Goal: Information Seeking & Learning: Compare options

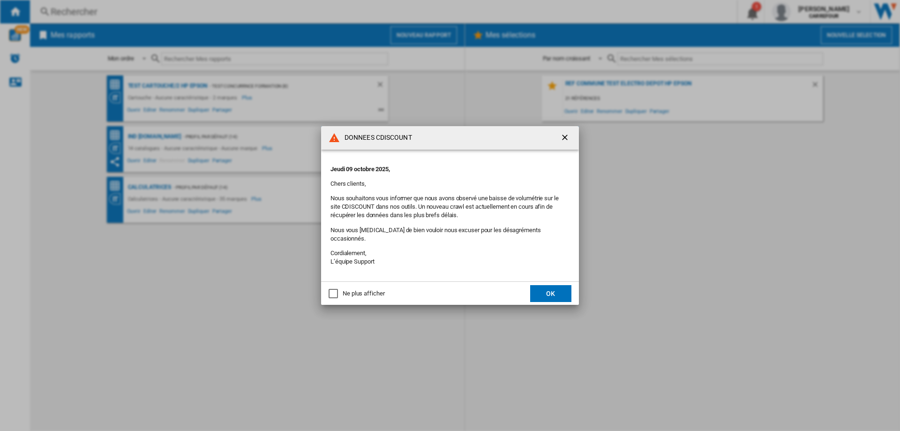
drag, startPoint x: 561, startPoint y: 142, endPoint x: 530, endPoint y: 142, distance: 30.9
click at [561, 141] on ng-md-icon "getI18NText('BUTTONS.CLOSE_DIALOG')" at bounding box center [565, 138] width 11 height 11
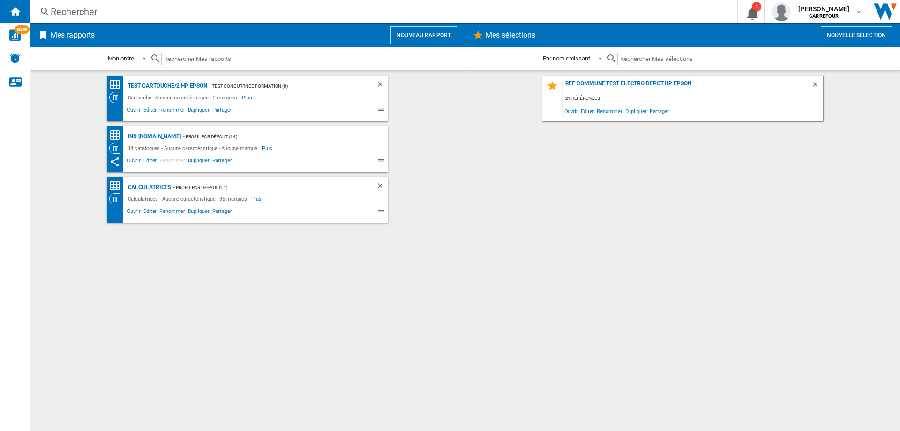
click at [516, 280] on div "Ref commune test electro depot HP EPSON 21 références Ouvrir Editer Renommer Du…" at bounding box center [682, 250] width 416 height 350
click at [536, 198] on div "Ref commune test electro depot HP EPSON 21 références Ouvrir Editer Renommer Du…" at bounding box center [682, 250] width 416 height 350
click at [437, 250] on div "TEST Cartouche/2 HP EPSON - TEST CONCURRNCE FORMATION (8) Cartouche - Aucune ca…" at bounding box center [247, 250] width 416 height 350
click at [483, 243] on div "Ref commune test electro depot HP EPSON 21 références Ouvrir Editer Renommer Du…" at bounding box center [682, 250] width 416 height 350
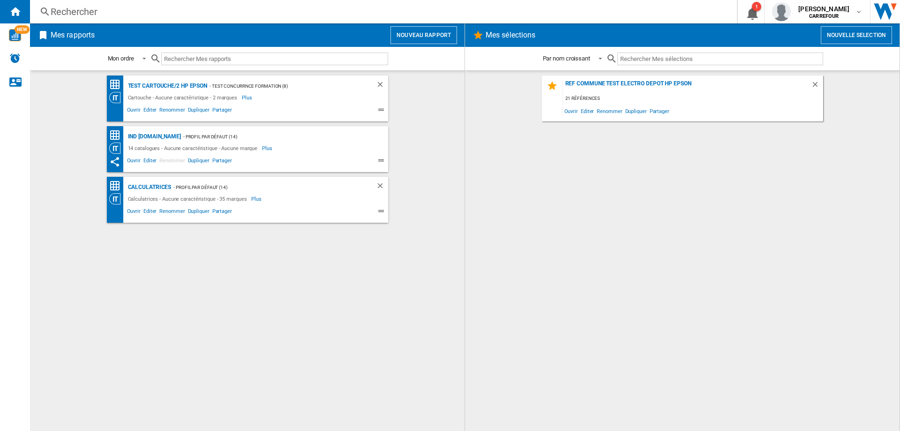
drag, startPoint x: 446, startPoint y: 236, endPoint x: 544, endPoint y: 247, distance: 99.0
click at [447, 236] on div "TEST Cartouche/2 HP EPSON - TEST CONCURRNCE FORMATION (8) Cartouche - Aucune ca…" at bounding box center [247, 250] width 416 height 350
click at [545, 247] on div "Ref commune test electro depot HP EPSON 21 références Ouvrir Editer Renommer Du…" at bounding box center [682, 250] width 416 height 350
click at [255, 265] on div "TEST Cartouche/2 HP EPSON - TEST CONCURRNCE FORMATION (8) Cartouche - Aucune ca…" at bounding box center [247, 250] width 416 height 350
click at [254, 265] on div "TEST Cartouche/2 HP EPSON - TEST CONCURRNCE FORMATION (8) Cartouche - Aucune ca…" at bounding box center [247, 250] width 416 height 350
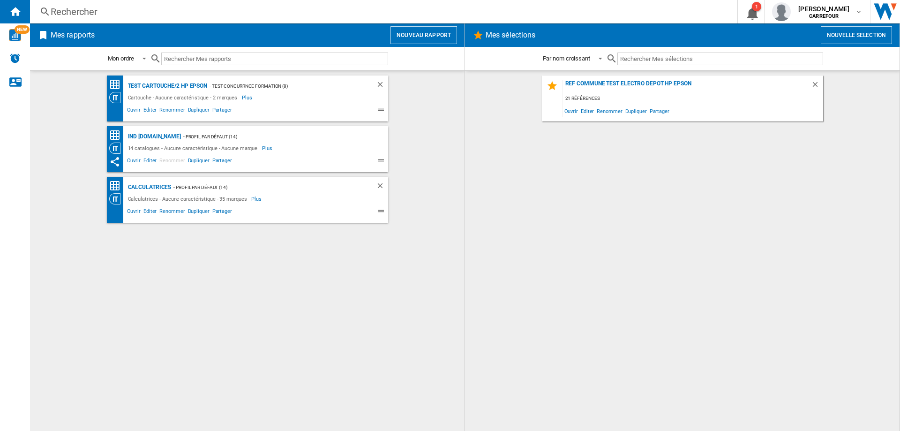
click at [73, 8] on div "Rechercher" at bounding box center [382, 11] width 662 height 13
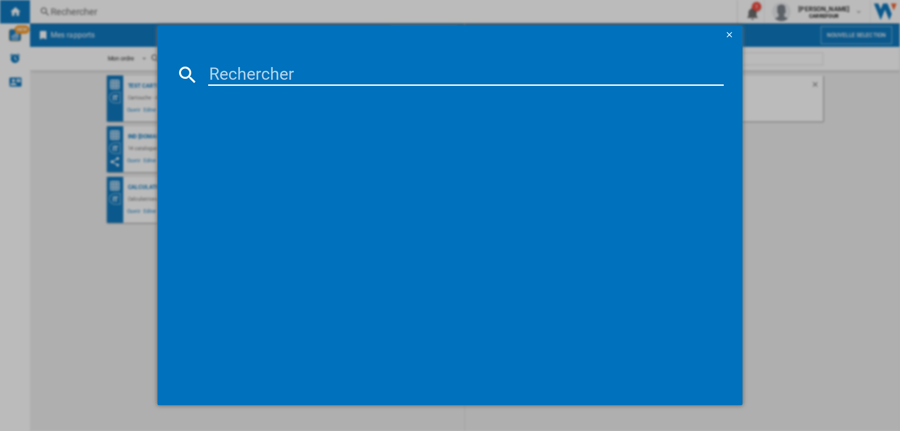
click at [293, 79] on input at bounding box center [465, 74] width 515 height 22
paste input "8720389028380"
type input "8720389028380"
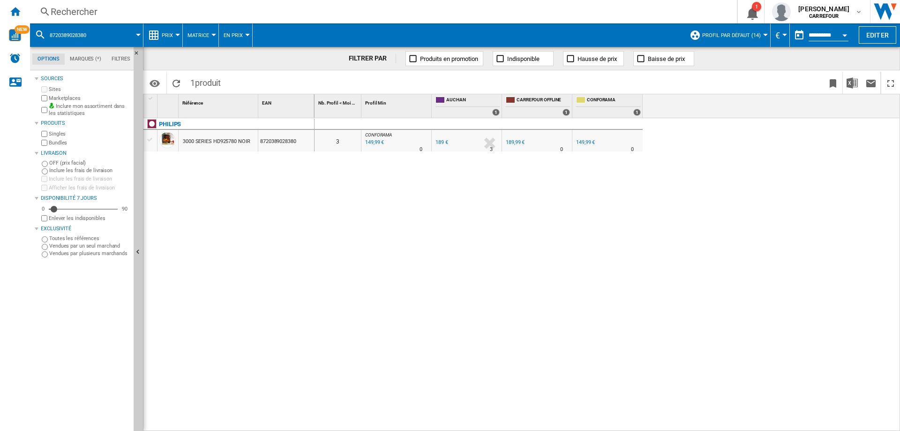
click at [437, 144] on div "189 €" at bounding box center [441, 142] width 13 height 6
click at [580, 139] on div "149,99 €" at bounding box center [584, 142] width 20 height 9
click at [203, 15] on div "Rechercher" at bounding box center [382, 11] width 662 height 13
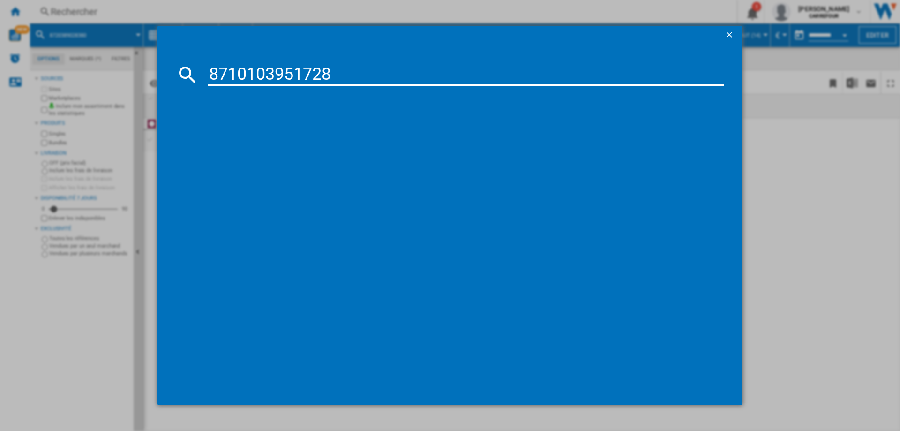
type input "8710103951728"
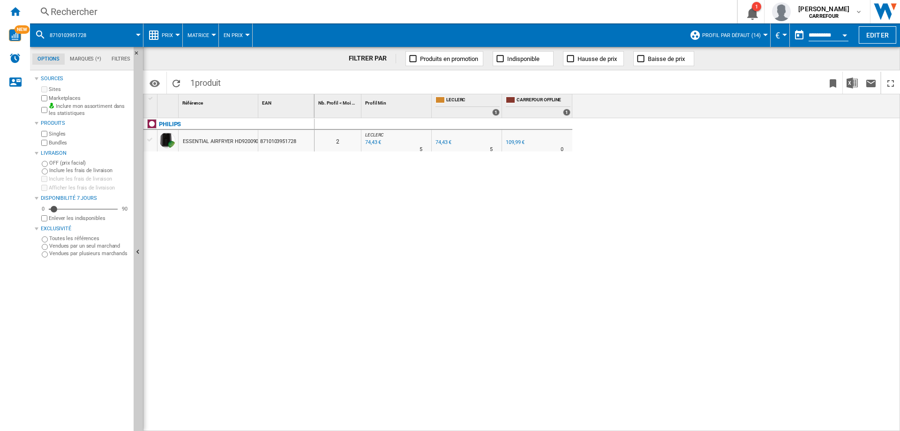
click at [446, 142] on div "74,43 €" at bounding box center [443, 142] width 16 height 6
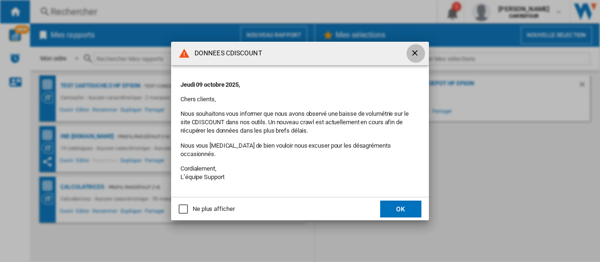
click at [416, 50] on button "button" at bounding box center [415, 53] width 19 height 19
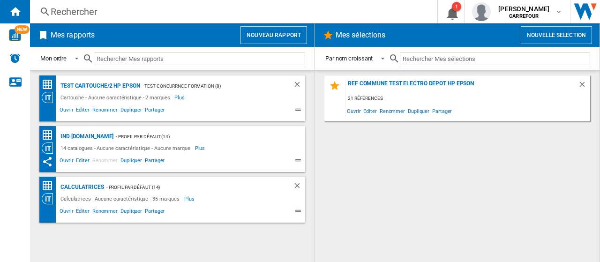
click at [140, 9] on div "Rechercher" at bounding box center [232, 11] width 362 height 13
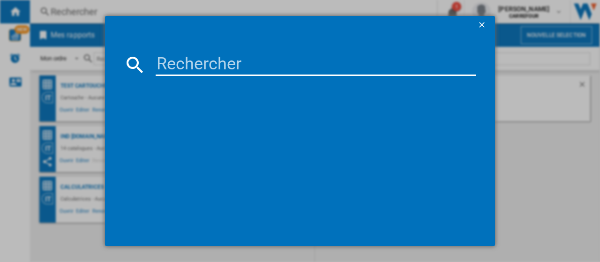
click at [201, 67] on input at bounding box center [316, 64] width 321 height 22
paste input "3045380021747"
type input "3045380021747"
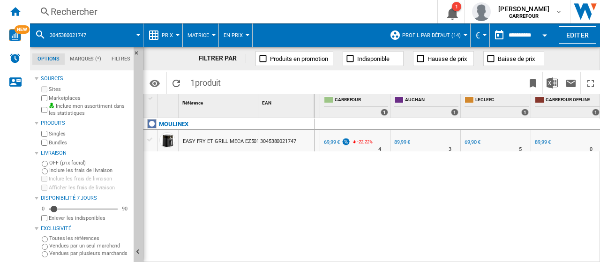
scroll to position [0, 112]
click at [103, 11] on div "Rechercher" at bounding box center [232, 11] width 362 height 13
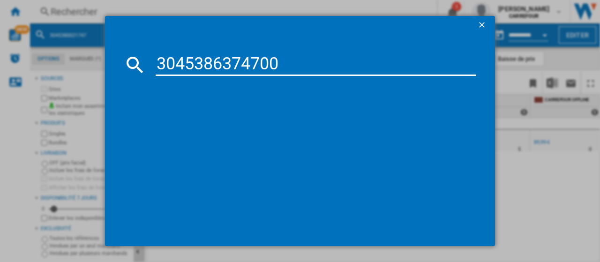
type input "3045386374700"
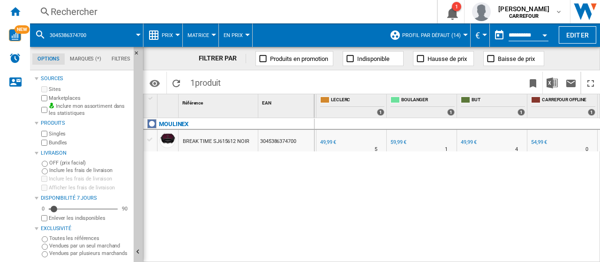
click at [123, 7] on div "Rechercher" at bounding box center [232, 11] width 362 height 13
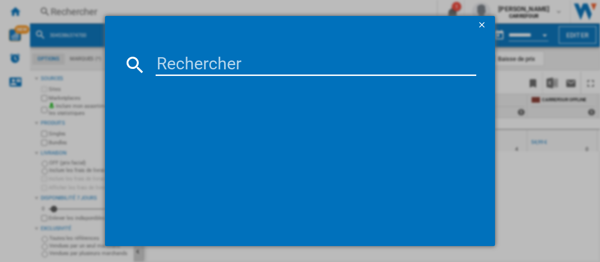
click at [207, 60] on input at bounding box center [316, 64] width 321 height 22
paste input "3168430687738"
type input "3168430687738"
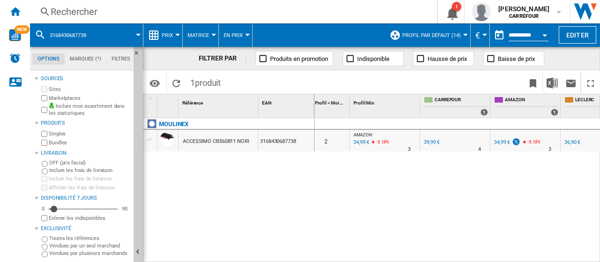
scroll to position [0, 19]
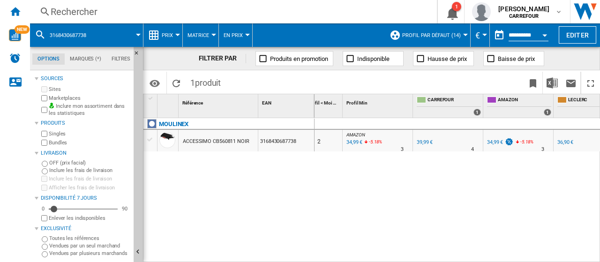
click at [97, 6] on div "Rechercher" at bounding box center [232, 11] width 362 height 13
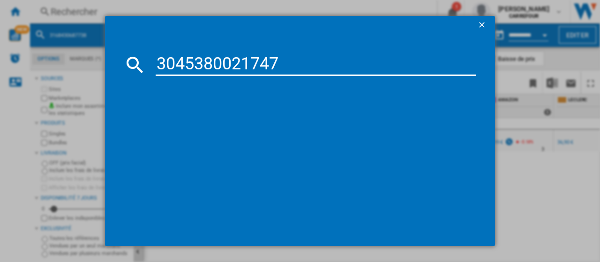
type input "3045380021747"
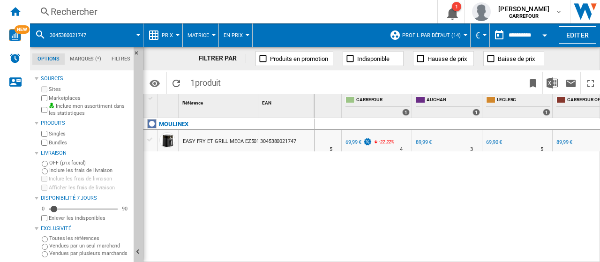
scroll to position [0, 112]
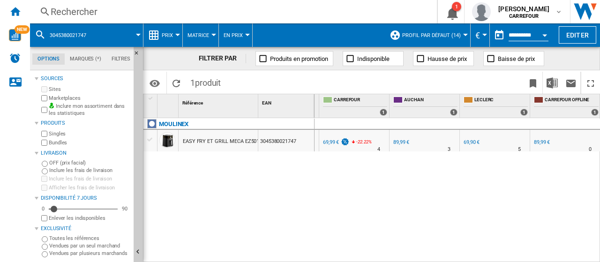
drag, startPoint x: 100, startPoint y: 4, endPoint x: 170, endPoint y: 43, distance: 79.7
click at [100, 4] on div "Rechercher Rechercher 0 1 johan mathor CARREFOUR CARREFOUR Mes paramètres Se dé…" at bounding box center [315, 11] width 570 height 23
click at [155, 9] on div "Rechercher" at bounding box center [232, 11] width 362 height 13
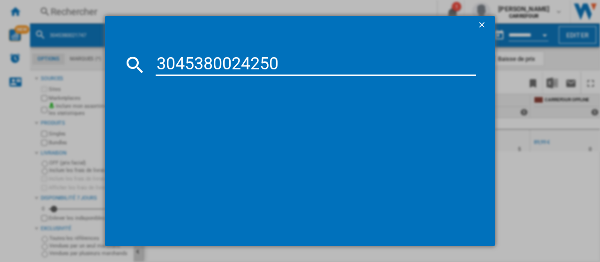
type input "3045380024250"
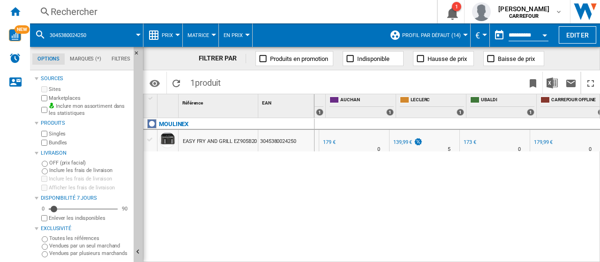
scroll to position [0, 183]
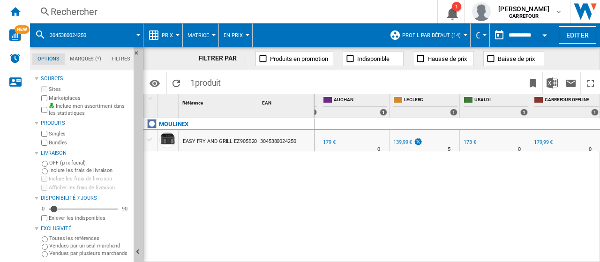
click at [403, 141] on div "139,99 €" at bounding box center [402, 142] width 19 height 6
click at [148, 13] on div "Rechercher" at bounding box center [232, 11] width 362 height 13
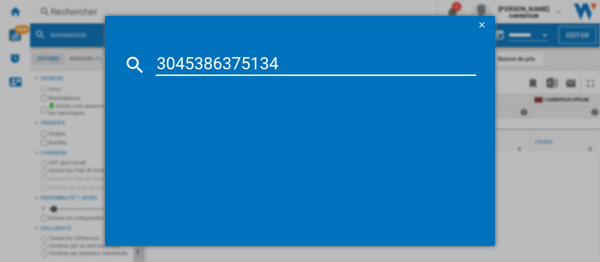
type input "3045386375134"
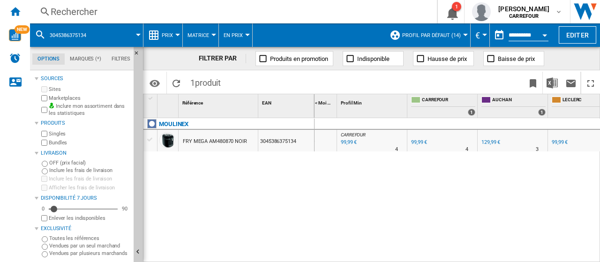
scroll to position [0, 34]
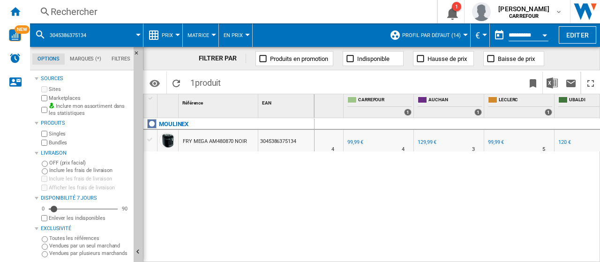
click at [494, 146] on div "99,99 €" at bounding box center [494, 142] width 17 height 9
click at [427, 146] on div "129,99 €" at bounding box center [426, 142] width 20 height 9
click at [131, 5] on div "Rechercher" at bounding box center [232, 11] width 362 height 13
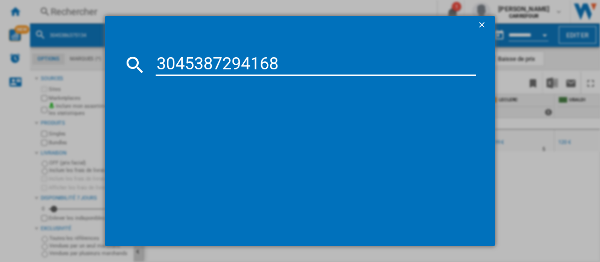
type input "3045387294168"
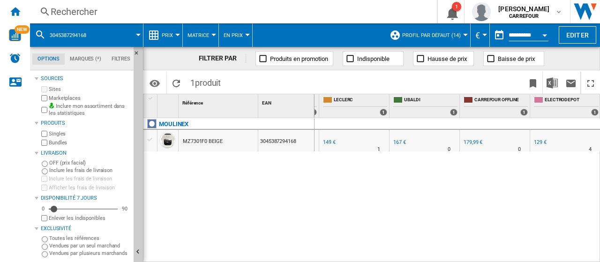
scroll to position [0, 242]
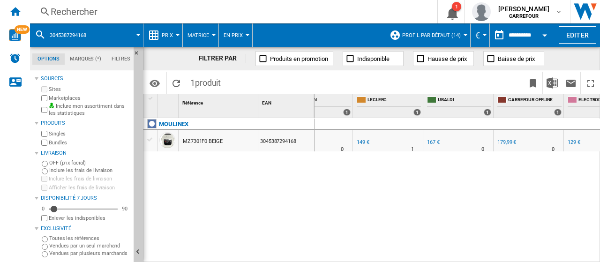
click at [103, 15] on div "Rechercher" at bounding box center [232, 11] width 362 height 13
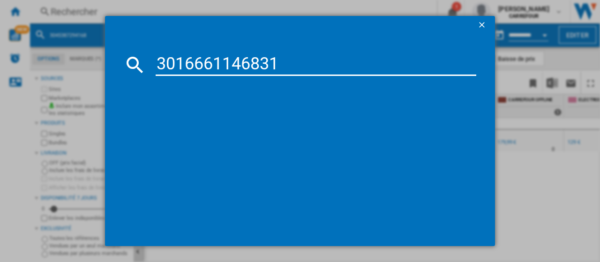
type input "3016661146831"
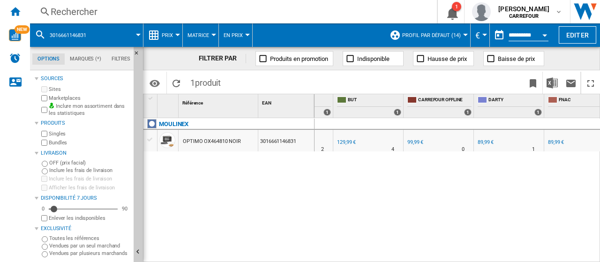
click at [150, 8] on div "Rechercher" at bounding box center [232, 11] width 362 height 13
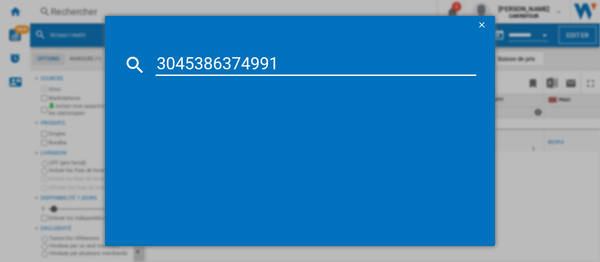
type input "3045386374991"
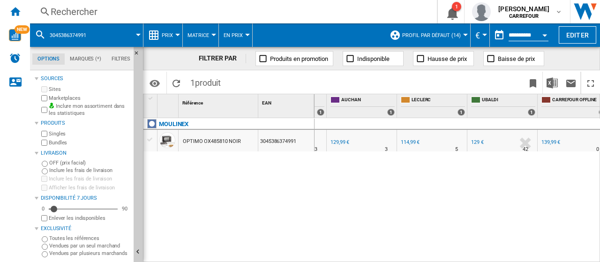
click at [408, 147] on div "114,99 €" at bounding box center [409, 142] width 20 height 9
drag, startPoint x: 448, startPoint y: 204, endPoint x: 394, endPoint y: 113, distance: 106.3
click at [448, 201] on div "0 4 AMAZON : FR AMAZON -17.9 % 114,99 € % N/A 3 AMAZON : FR AMAZON FR CARREFOUR…" at bounding box center [457, 190] width 286 height 145
click at [119, 7] on div "Rechercher" at bounding box center [232, 11] width 362 height 13
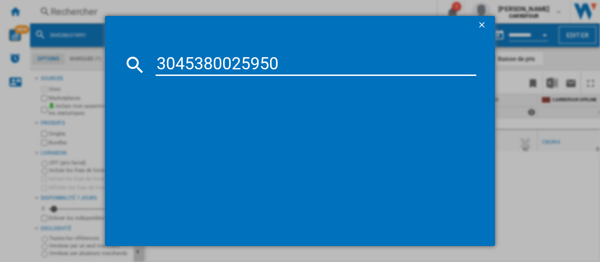
type input "3045380025950"
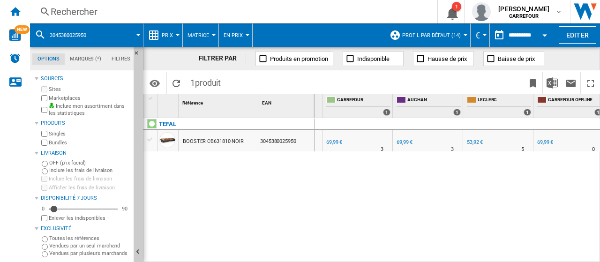
scroll to position [0, 112]
click at [181, 6] on div "Rechercher" at bounding box center [232, 11] width 362 height 13
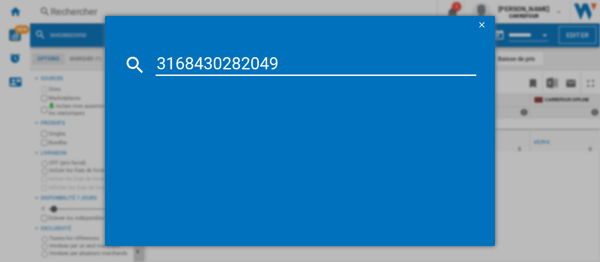
type input "3168430282049"
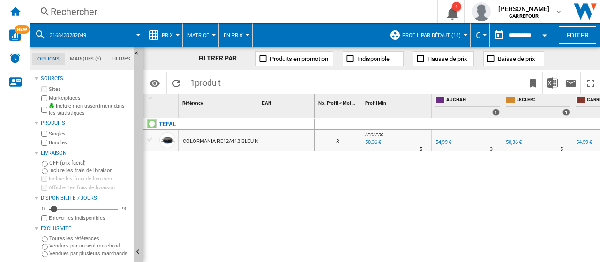
click at [139, 10] on div "Rechercher" at bounding box center [232, 11] width 362 height 13
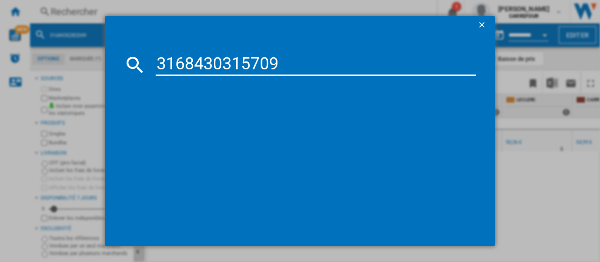
type input "3168430315709"
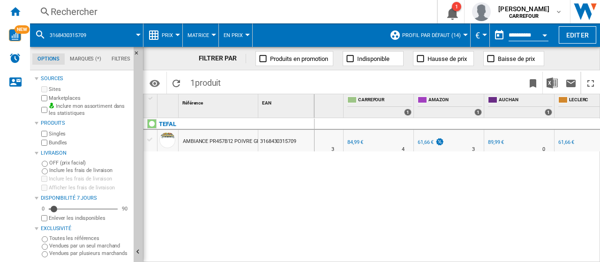
scroll to position [0, 100]
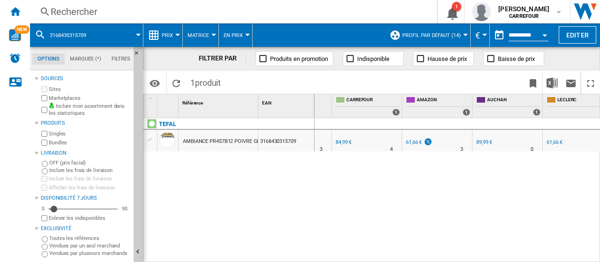
click at [415, 146] on div "61,66 €" at bounding box center [418, 142] width 28 height 9
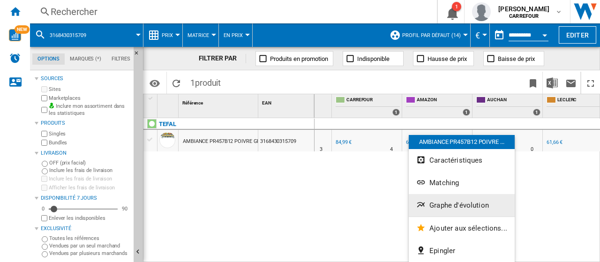
click at [449, 204] on span "Graphe d'évolution" at bounding box center [459, 205] width 60 height 8
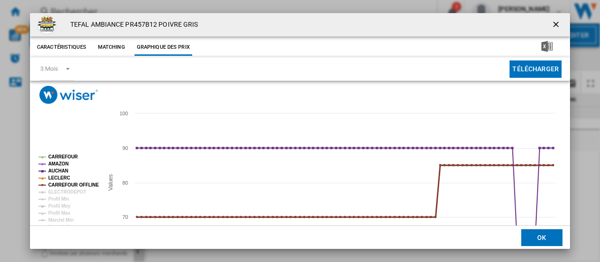
click at [65, 183] on tspan "CARREFOUR OFFLINE" at bounding box center [73, 184] width 51 height 5
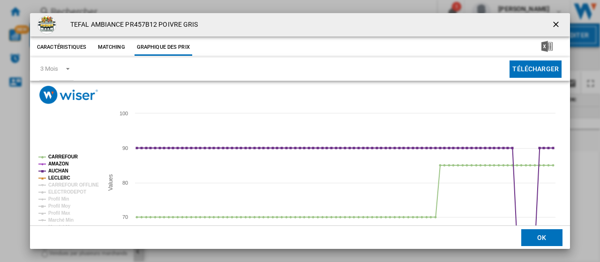
click at [62, 164] on tspan "AMAZON" at bounding box center [58, 163] width 20 height 5
click at [69, 157] on tspan "CARREFOUR" at bounding box center [63, 156] width 30 height 5
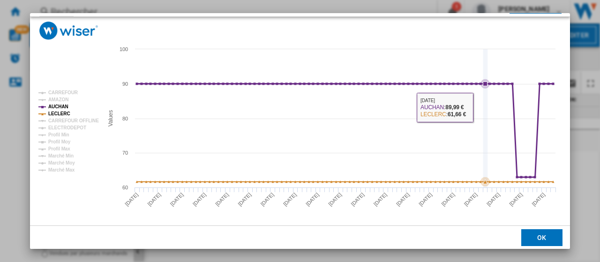
scroll to position [66, 0]
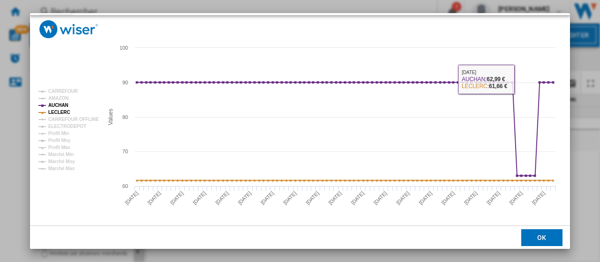
click at [587, 75] on div "TEFAL AMBIANCE PR457B12 POIVRE GRIS Caractéristiques Matching Graphique des pri…" at bounding box center [300, 131] width 600 height 262
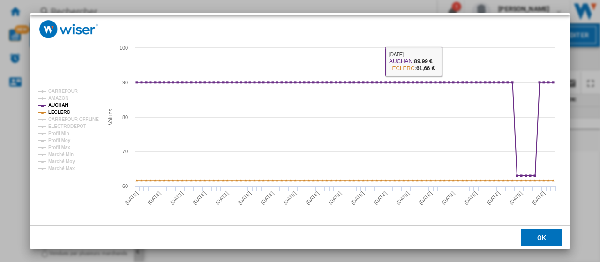
click at [5, 42] on div "TEFAL AMBIANCE PR457B12 POIVRE GRIS Caractéristiques Matching Graphique des pri…" at bounding box center [300, 131] width 600 height 262
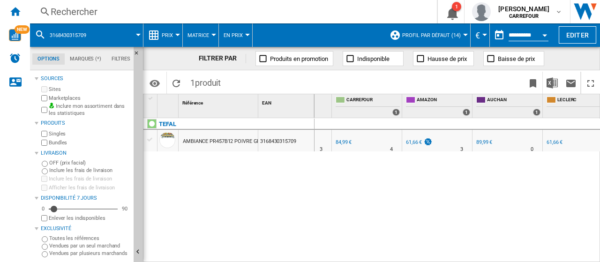
click at [128, 9] on div "Rechercher" at bounding box center [232, 11] width 362 height 13
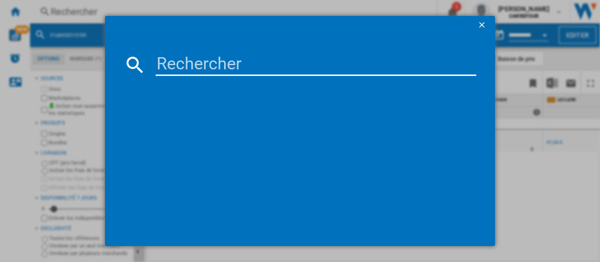
click at [259, 66] on input at bounding box center [316, 64] width 321 height 22
type input "3168430958944"
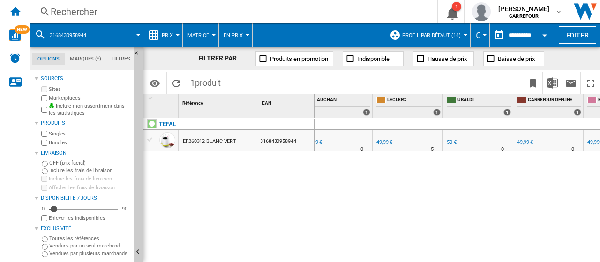
scroll to position [0, 164]
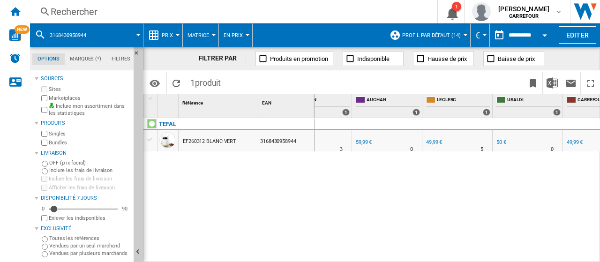
click at [433, 139] on div "49,99 €" at bounding box center [434, 142] width 16 height 6
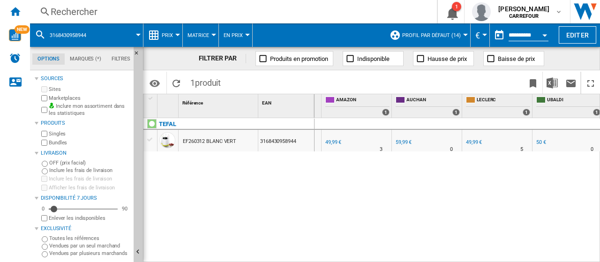
click at [204, 13] on div "Rechercher" at bounding box center [232, 11] width 362 height 13
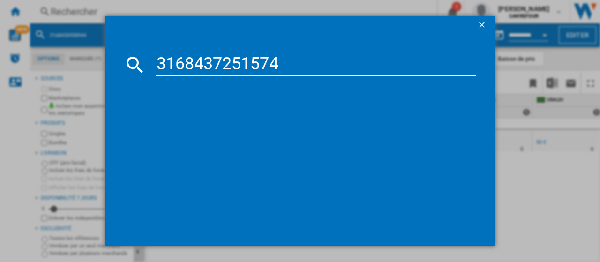
type input "3168437251574"
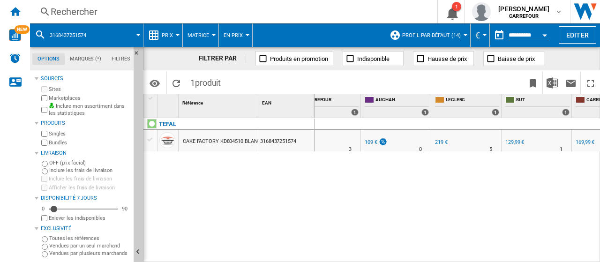
scroll to position [0, 142]
click at [436, 144] on div "219 €" at bounding box center [439, 142] width 13 height 6
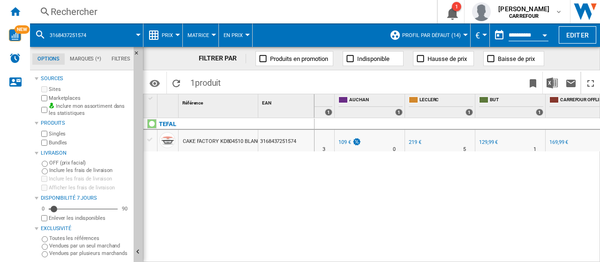
scroll to position [0, 164]
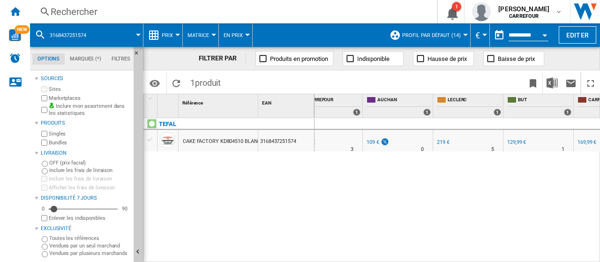
click at [371, 139] on div "109 €" at bounding box center [372, 142] width 13 height 6
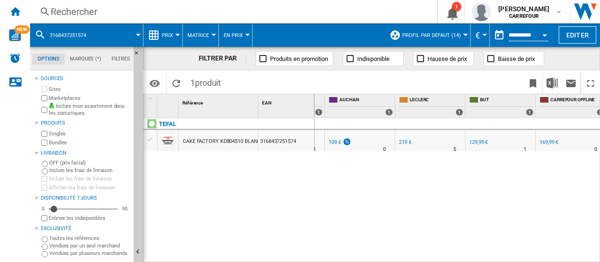
scroll to position [0, 183]
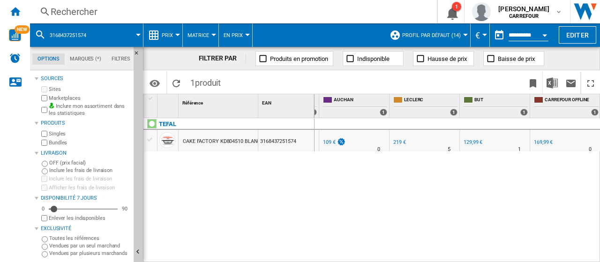
click at [474, 142] on div "129,99 €" at bounding box center [472, 142] width 19 height 6
click at [472, 142] on div "129,99 €" at bounding box center [472, 142] width 19 height 6
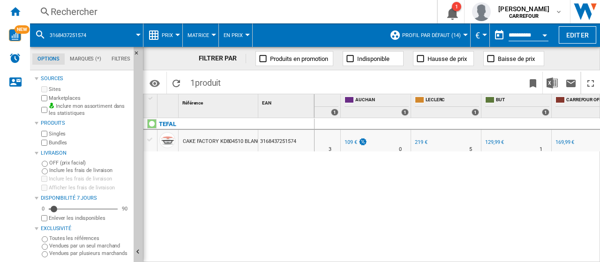
scroll to position [0, 159]
click at [352, 143] on div "109 €" at bounding box center [353, 142] width 13 height 6
click at [176, 8] on div "Rechercher" at bounding box center [232, 11] width 362 height 13
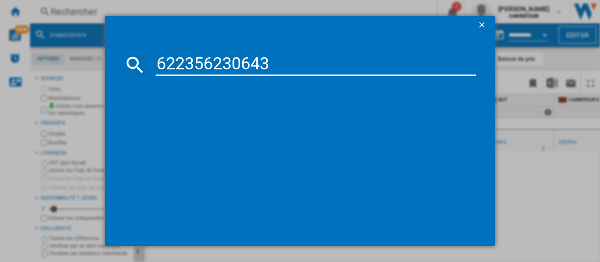
type input "622356230643"
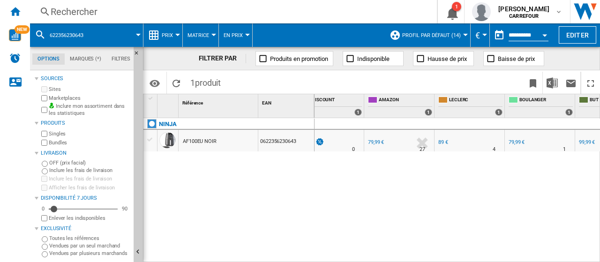
scroll to position [0, 226]
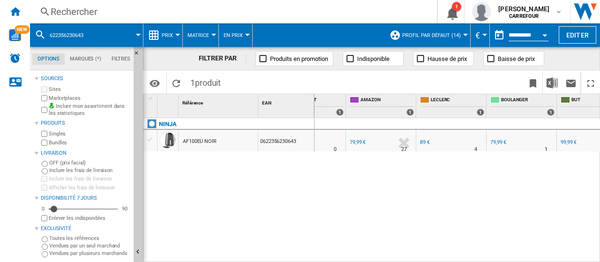
click at [425, 142] on div "89 €" at bounding box center [425, 142] width 10 height 6
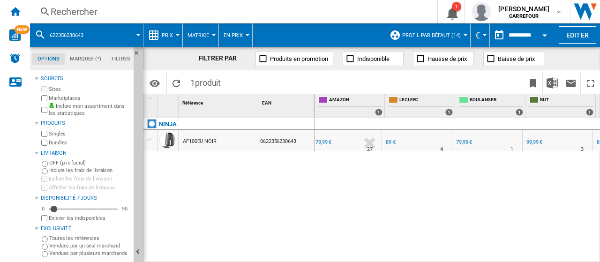
scroll to position [0, 261]
click at [82, 6] on div "Rechercher" at bounding box center [232, 11] width 362 height 13
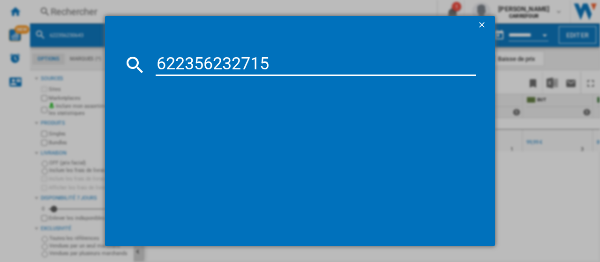
type input "622356232715"
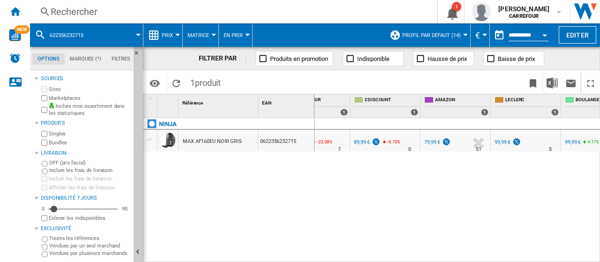
scroll to position [0, 153]
click at [497, 142] on div "99,99 €" at bounding box center [501, 142] width 16 height 6
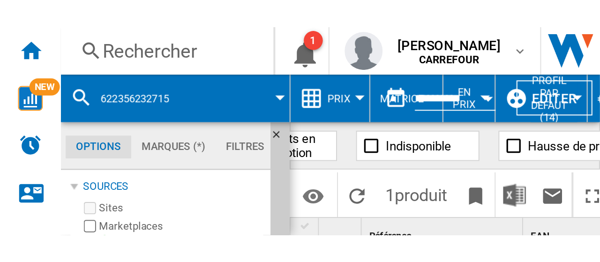
scroll to position [0, 0]
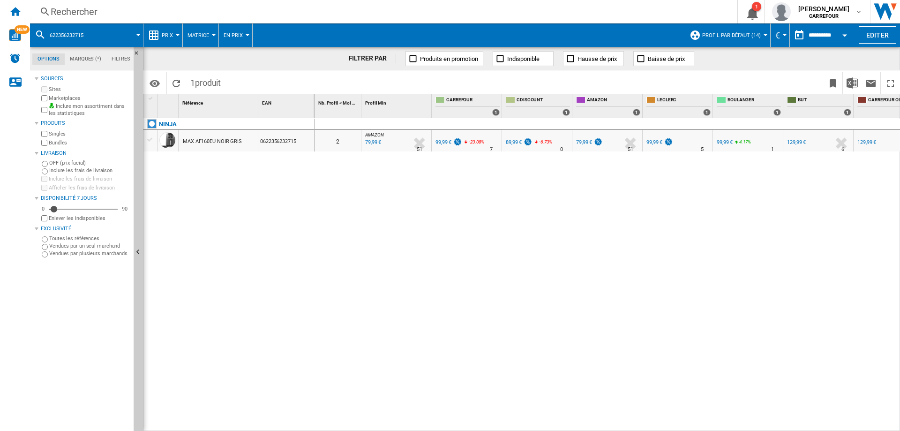
click at [599, 140] on div "99,99 €" at bounding box center [654, 142] width 16 height 6
click at [442, 142] on div "99,99 €" at bounding box center [443, 142] width 16 height 6
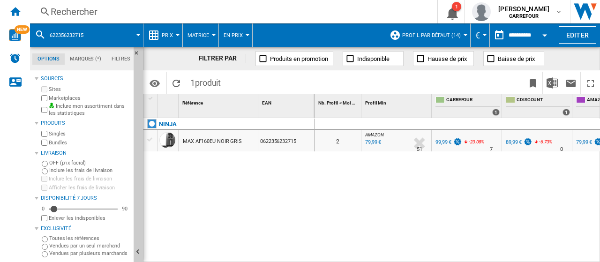
click at [115, 15] on div "Rechercher" at bounding box center [232, 11] width 362 height 13
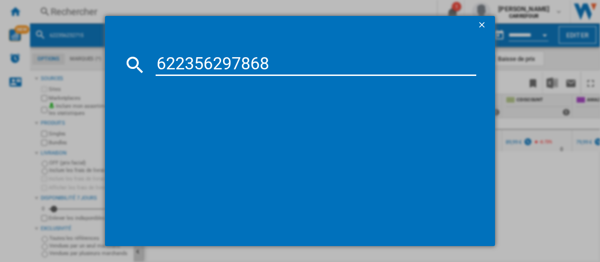
type input "622356297868"
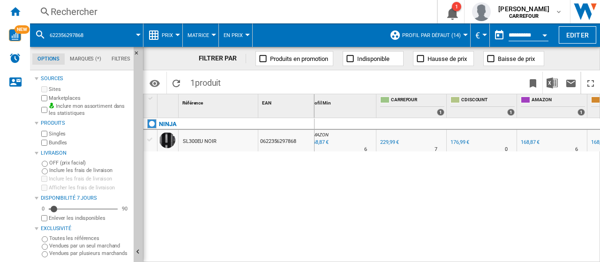
scroll to position [0, 51]
click at [393, 141] on div "229,99 €" at bounding box center [394, 142] width 19 height 6
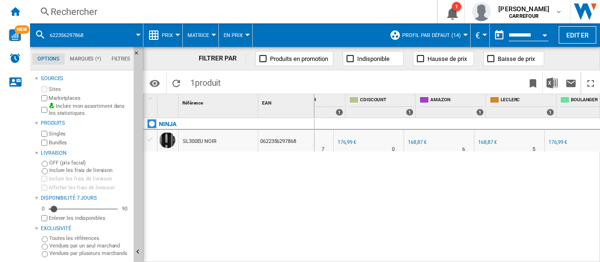
scroll to position [0, 168]
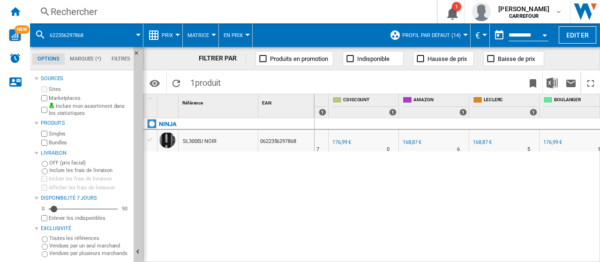
click at [487, 138] on div "168,87 €" at bounding box center [481, 142] width 20 height 9
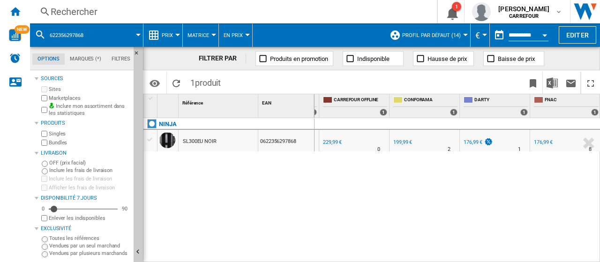
drag, startPoint x: 430, startPoint y: 137, endPoint x: 333, endPoint y: 198, distance: 114.1
click at [320, 155] on div "0 8 AMAZON : FR AMAZON -26.6 % 168,87 € % N/A 6 AMAZON : FR AMAZON FR CARREFOUR…" at bounding box center [457, 190] width 286 height 145
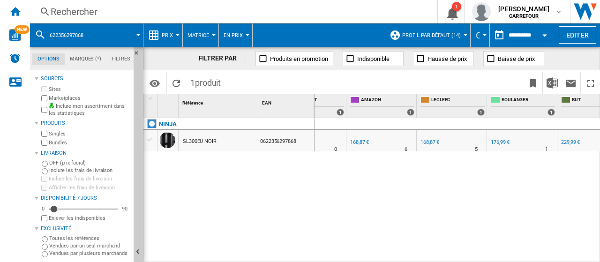
click at [150, 8] on div "Rechercher" at bounding box center [232, 11] width 362 height 13
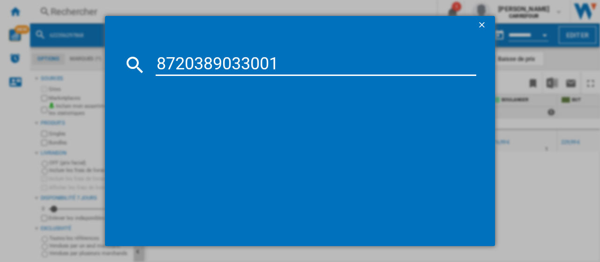
type input "8720389033001"
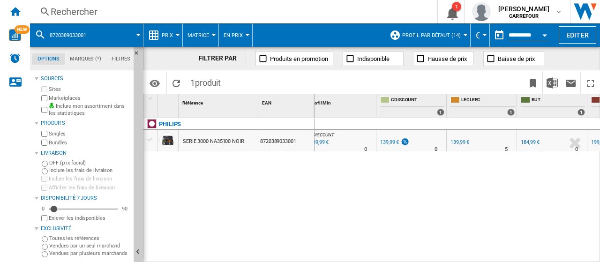
click at [460, 140] on div "139,99 €" at bounding box center [459, 142] width 19 height 6
